Goal: Use online tool/utility

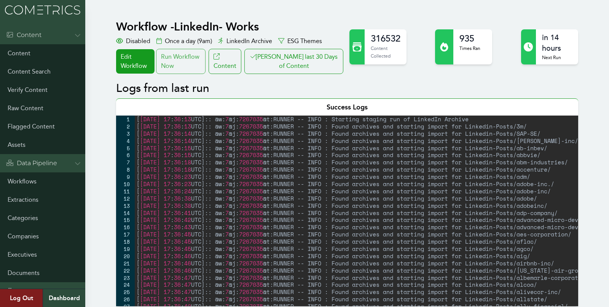
click at [179, 67] on div "Run Workflow Now" at bounding box center [181, 61] width 50 height 25
click at [293, 59] on button "[PERSON_NAME] last 30 Days of Content" at bounding box center [294, 61] width 99 height 25
